Goal: Information Seeking & Learning: Learn about a topic

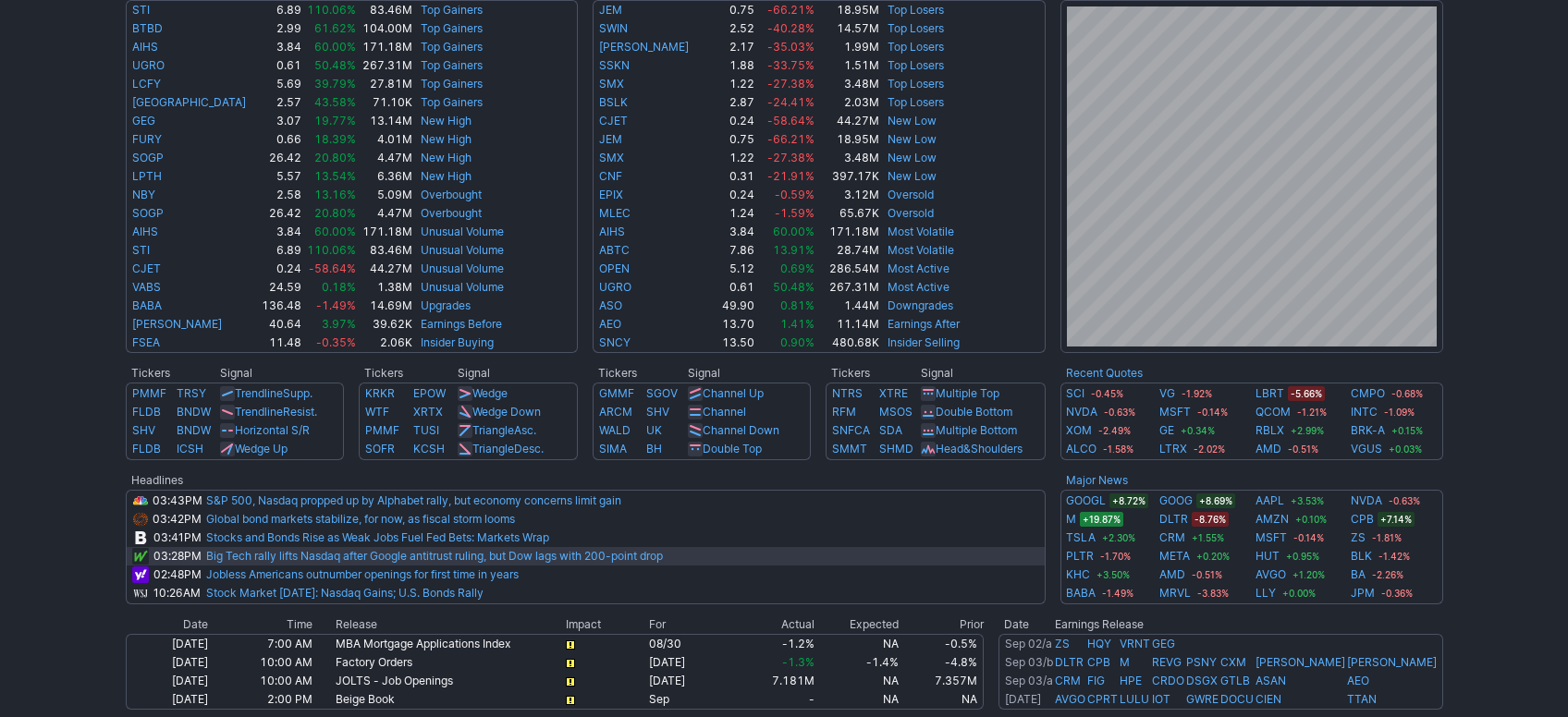
scroll to position [620, 0]
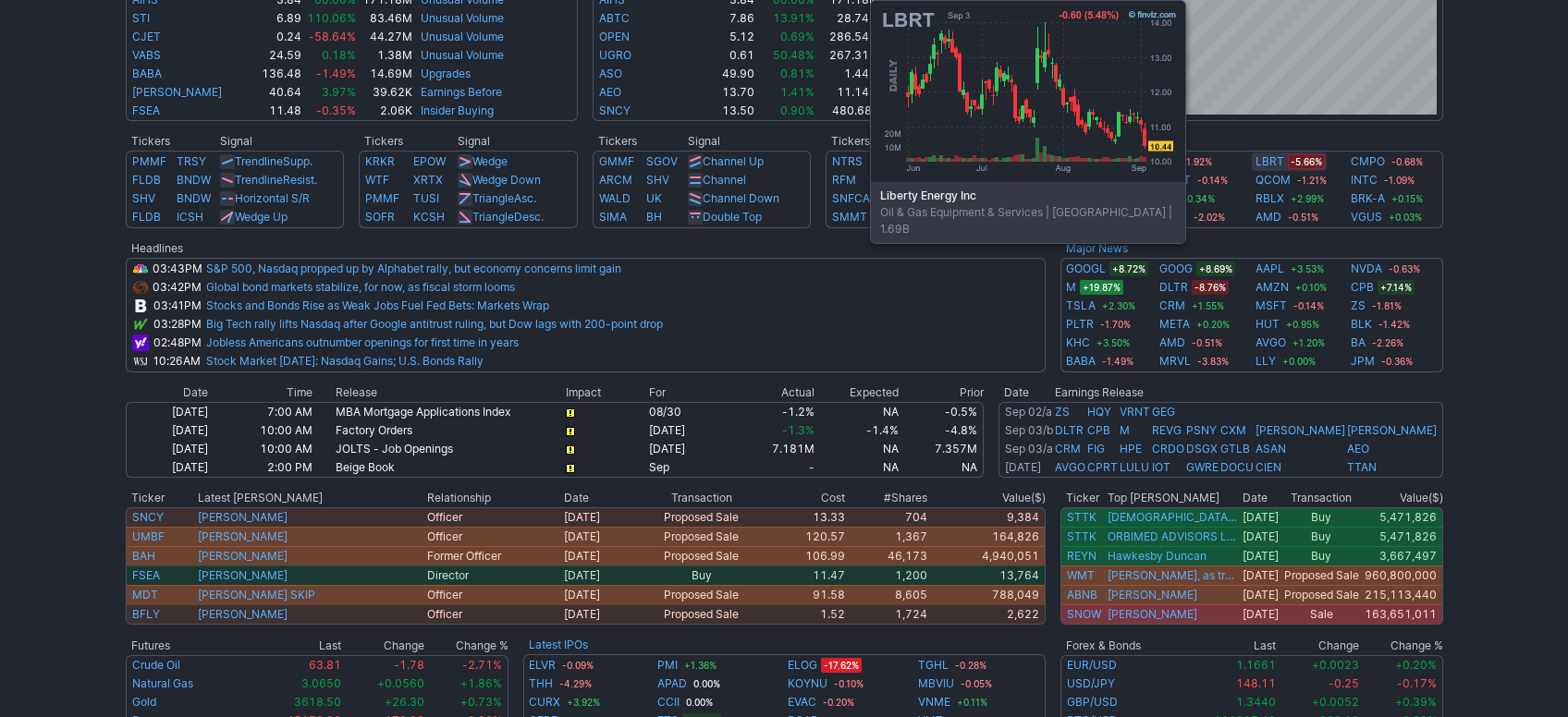
click at [1267, 167] on link "LBRT" at bounding box center [1270, 162] width 29 height 19
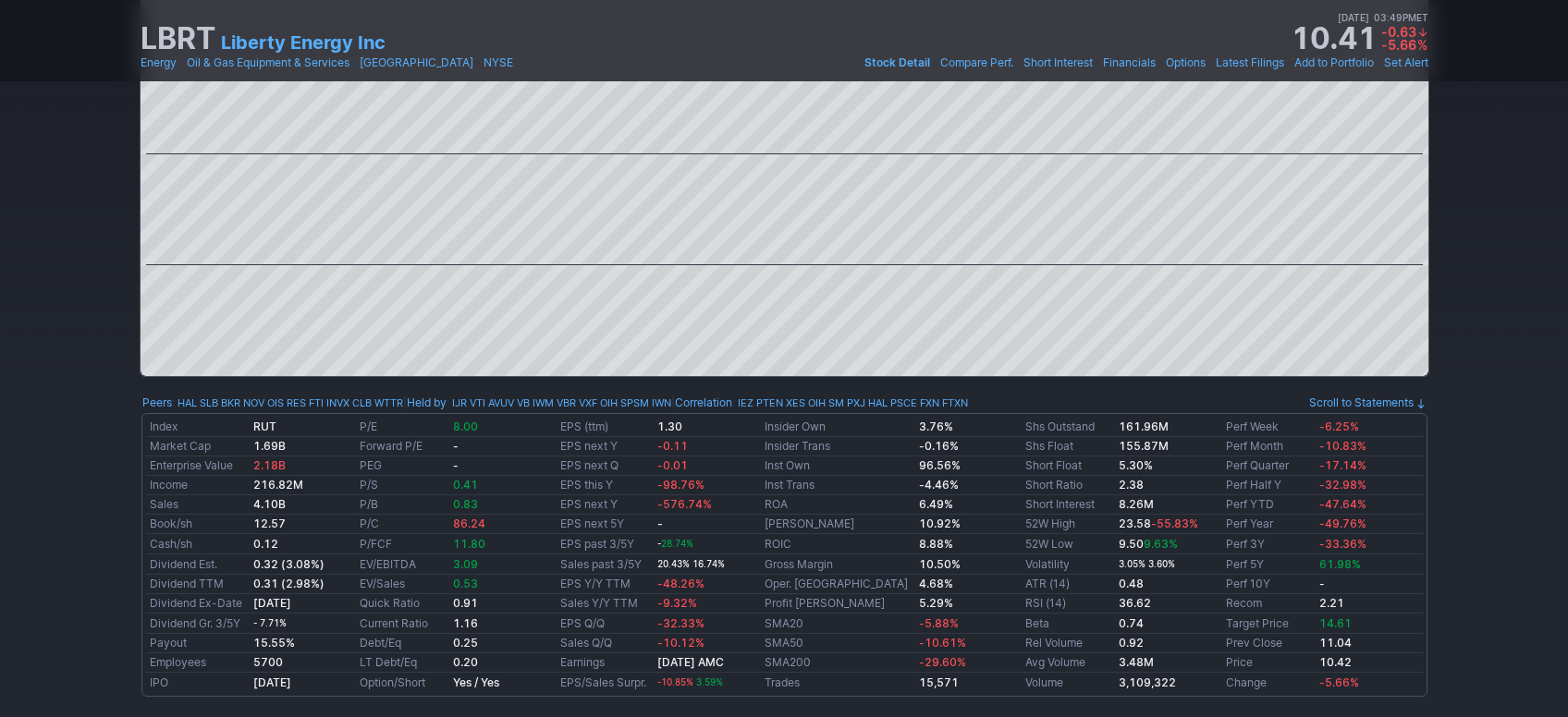
scroll to position [1223, 0]
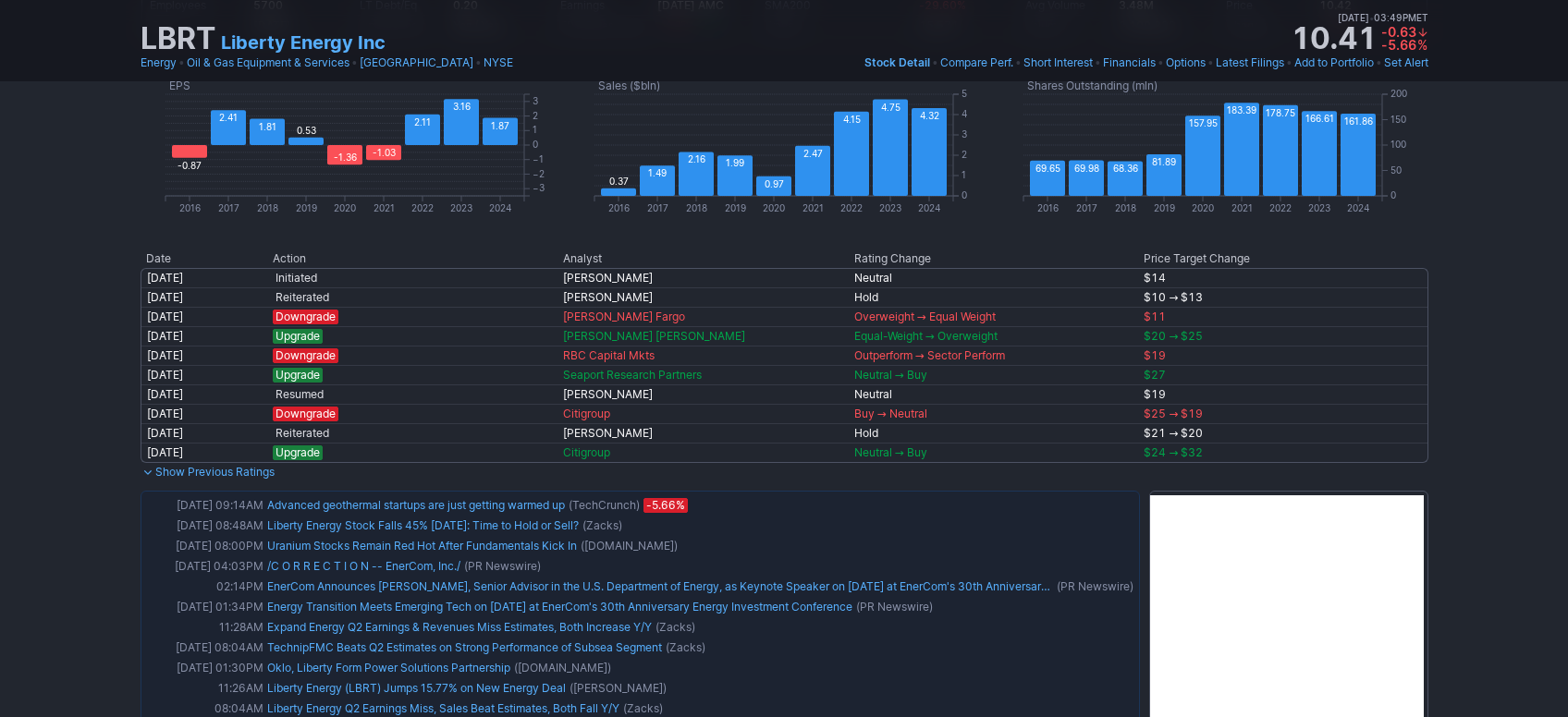
drag, startPoint x: 1429, startPoint y: 530, endPoint x: 1431, endPoint y: 560, distance: 30.1
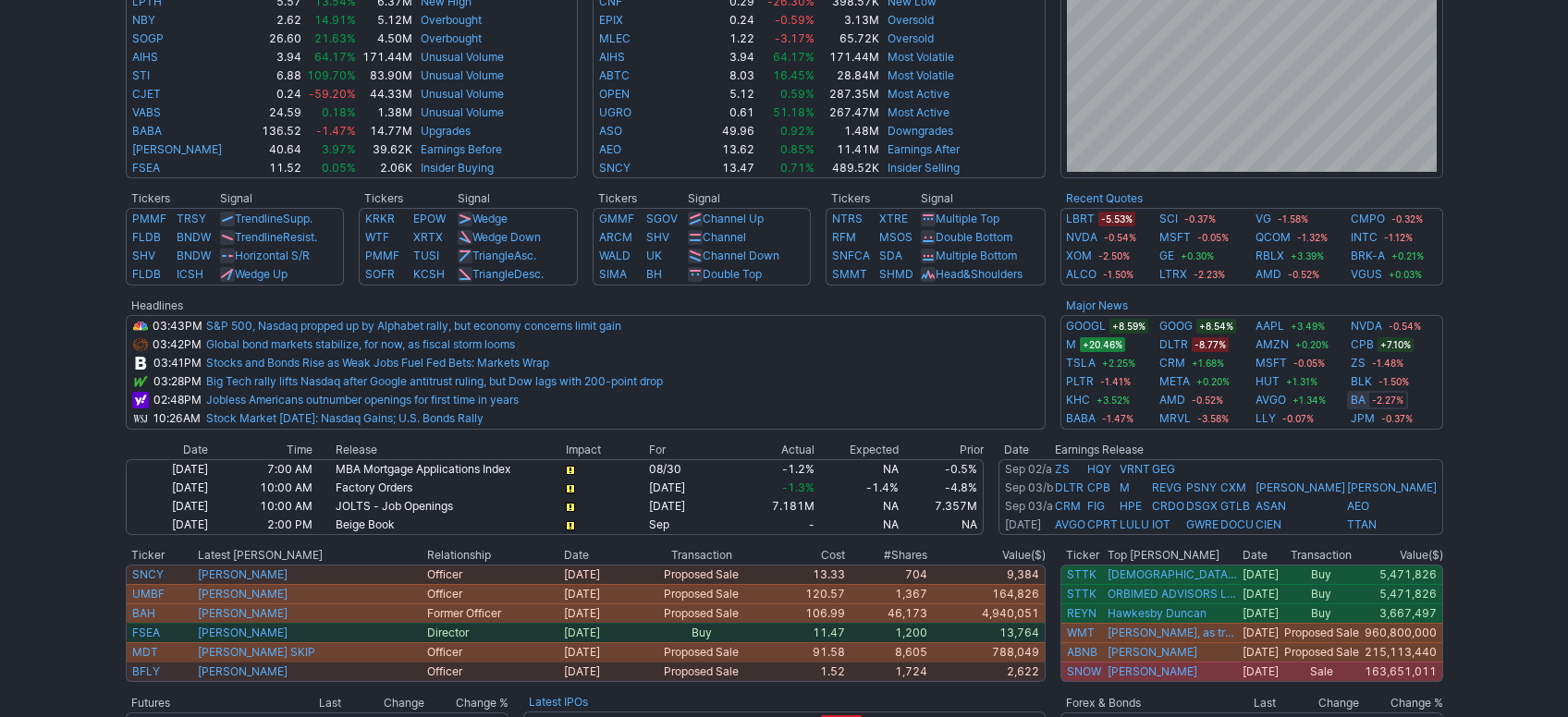
scroll to position [203, 0]
